Goal: Complete application form

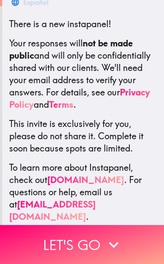
scroll to position [151, 0]
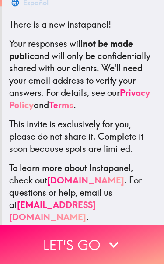
click at [121, 241] on icon "button" at bounding box center [113, 244] width 19 height 19
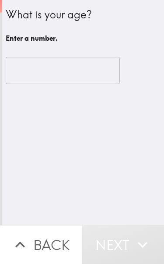
click at [13, 74] on input "number" at bounding box center [63, 70] width 114 height 27
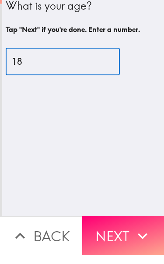
type input "18"
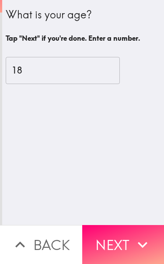
click at [137, 241] on icon "button" at bounding box center [142, 244] width 19 height 19
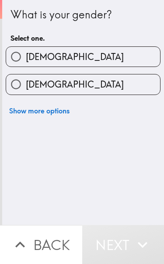
click at [23, 86] on input "[DEMOGRAPHIC_DATA]" at bounding box center [16, 84] width 20 height 20
radio input "true"
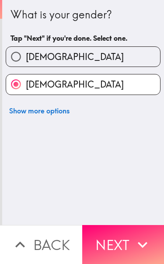
click at [140, 248] on icon "button" at bounding box center [142, 244] width 19 height 19
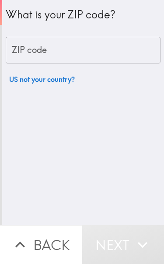
click at [14, 56] on input "ZIP code" at bounding box center [83, 50] width 155 height 27
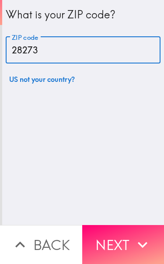
type input "28273"
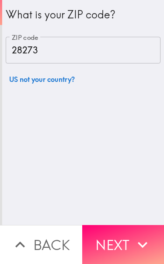
click at [137, 245] on icon "button" at bounding box center [142, 244] width 19 height 19
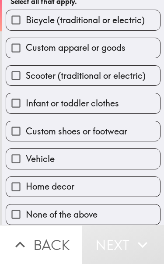
scroll to position [68, 0]
click at [133, 160] on label "Vehicle" at bounding box center [83, 159] width 154 height 20
click at [26, 160] on input "Vehicle" at bounding box center [16, 159] width 20 height 20
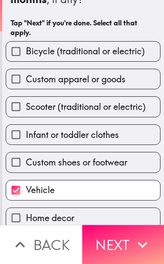
scroll to position [47, 0]
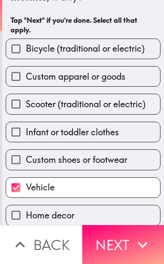
click at [136, 183] on label "Vehicle" at bounding box center [83, 187] width 154 height 20
click at [26, 183] on input "Vehicle" at bounding box center [16, 187] width 20 height 20
checkbox input "false"
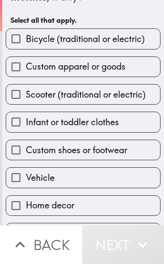
click at [31, 122] on span "Infant or toddler clothes" at bounding box center [72, 122] width 93 height 12
click at [26, 122] on input "Infant or toddler clothes" at bounding box center [16, 122] width 20 height 20
checkbox input "true"
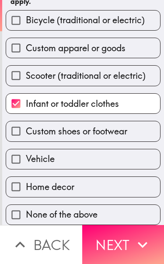
scroll to position [78, 0]
click at [35, 129] on span "Custom shoes or footwear" at bounding box center [76, 131] width 101 height 12
click at [26, 129] on input "Custom shoes or footwear" at bounding box center [16, 131] width 20 height 20
checkbox input "true"
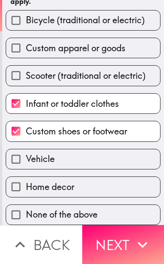
click at [118, 236] on button "Next" at bounding box center [123, 244] width 82 height 39
